Goal: Find specific page/section: Find specific page/section

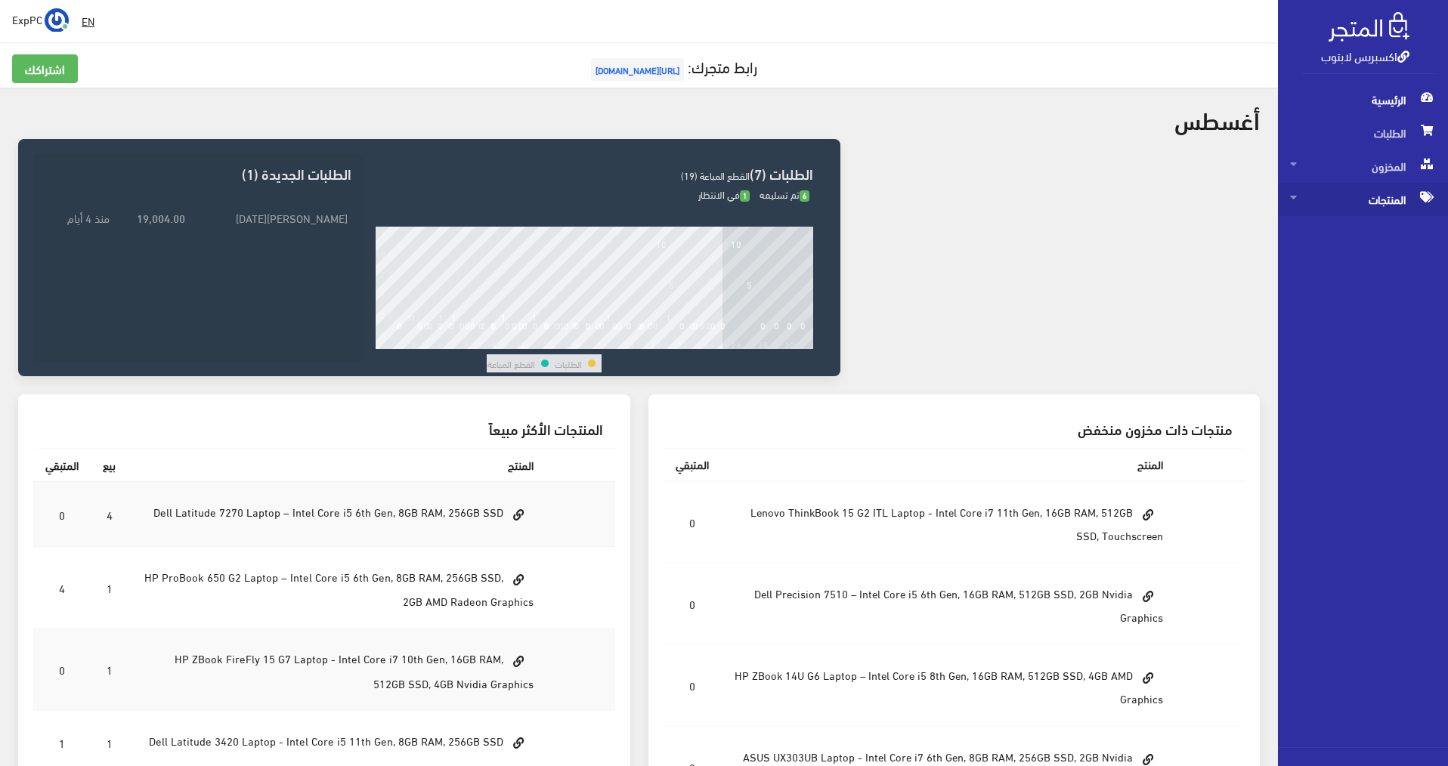
click at [720, 191] on span "المنتجات" at bounding box center [1363, 199] width 146 height 33
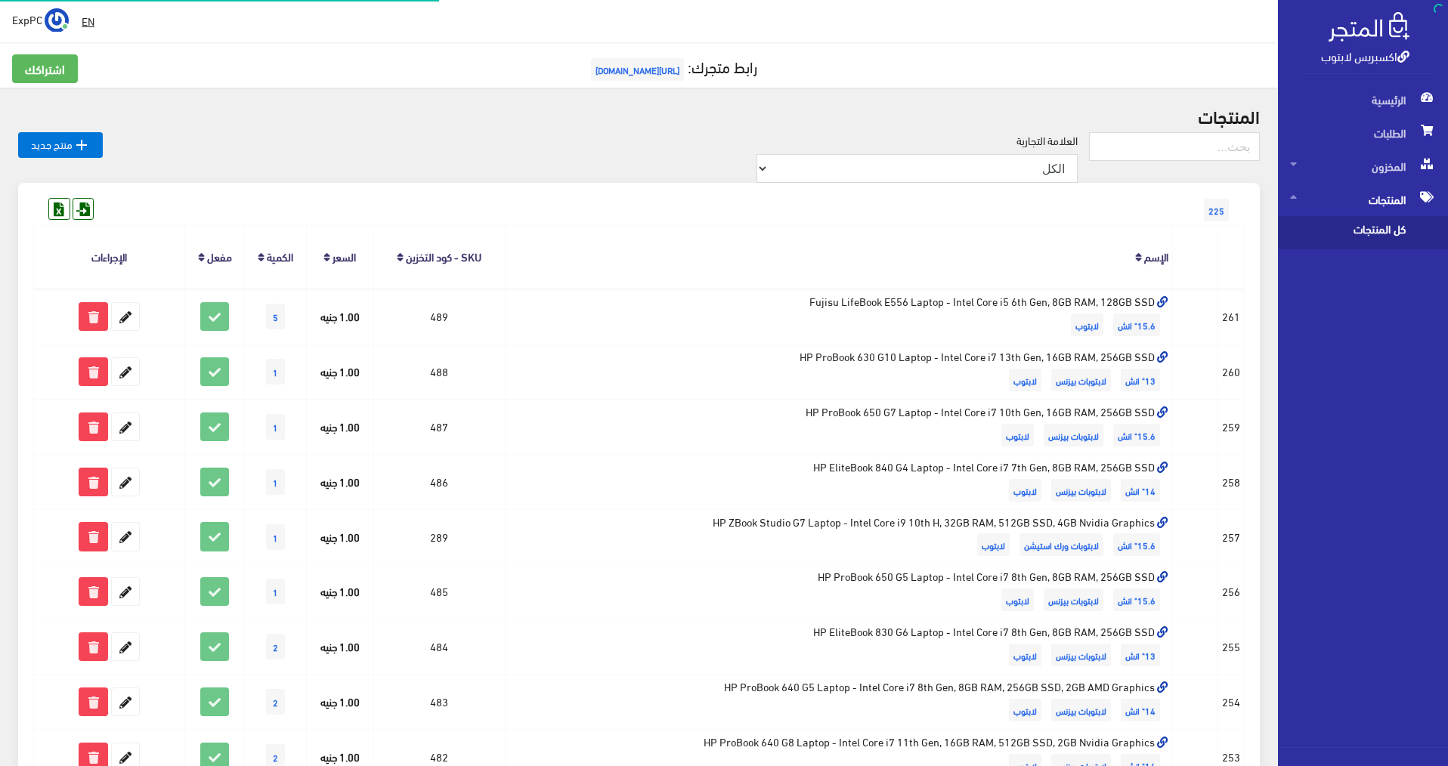
click at [720, 232] on span "كل المنتجات" at bounding box center [1347, 232] width 115 height 33
click at [720, 151] on input "text" at bounding box center [1174, 146] width 171 height 29
type input "3541"
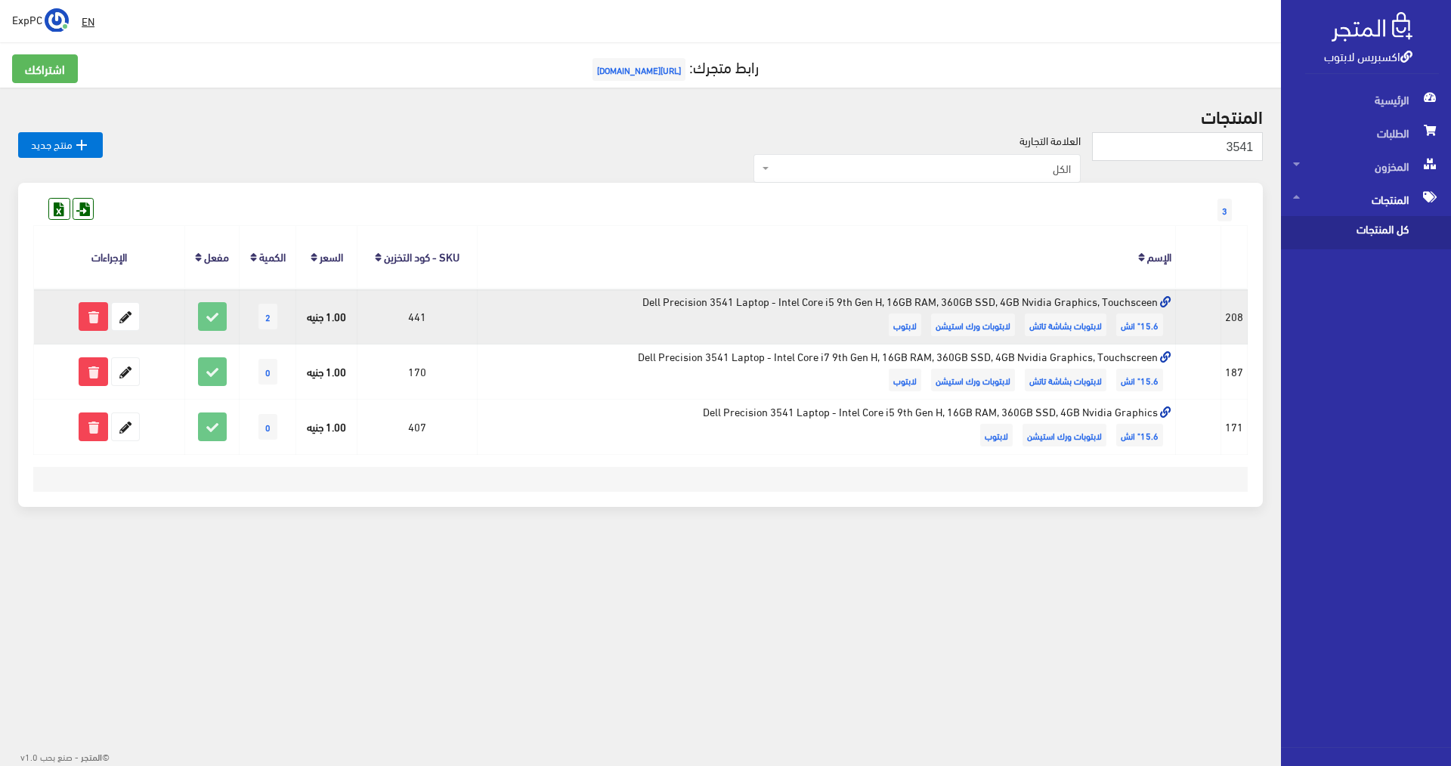
click at [756, 328] on td "Dell Precision 3541 Laptop - Intel Core i5 9th Gen H, 16GB RAM, 360GB SSD, 4GB …" at bounding box center [826, 316] width 698 height 55
